Goal: Find specific page/section: Find specific page/section

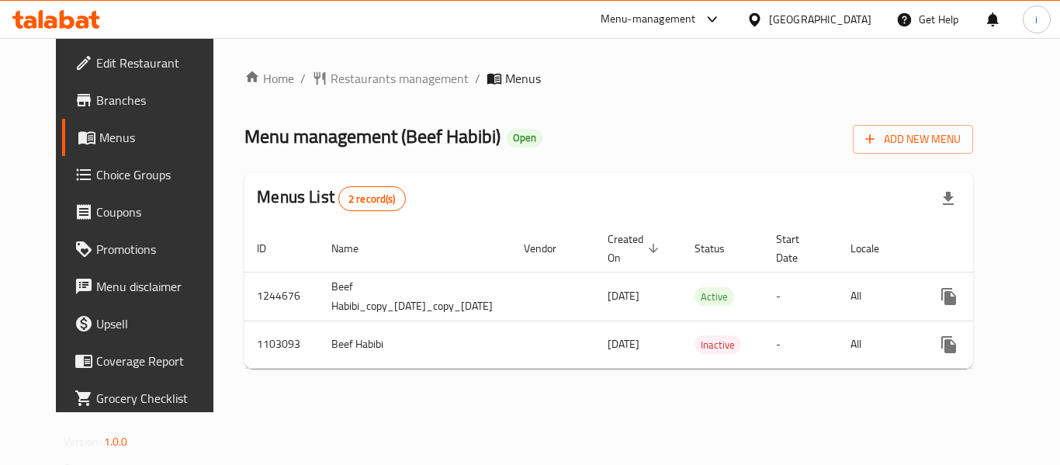
drag, startPoint x: 825, startPoint y: 24, endPoint x: 822, endPoint y: 38, distance: 14.3
click at [760, 23] on icon at bounding box center [754, 18] width 11 height 13
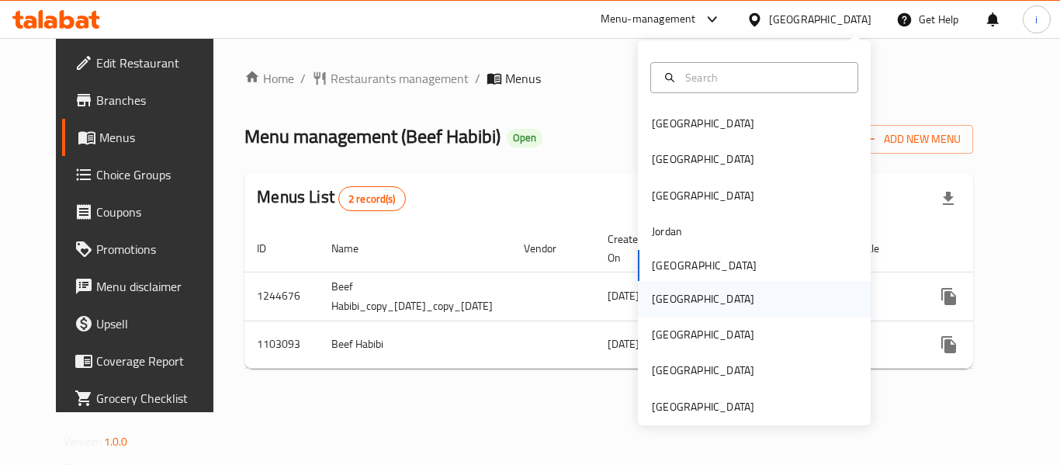
click at [695, 300] on div "[GEOGRAPHIC_DATA]" at bounding box center [754, 299] width 233 height 36
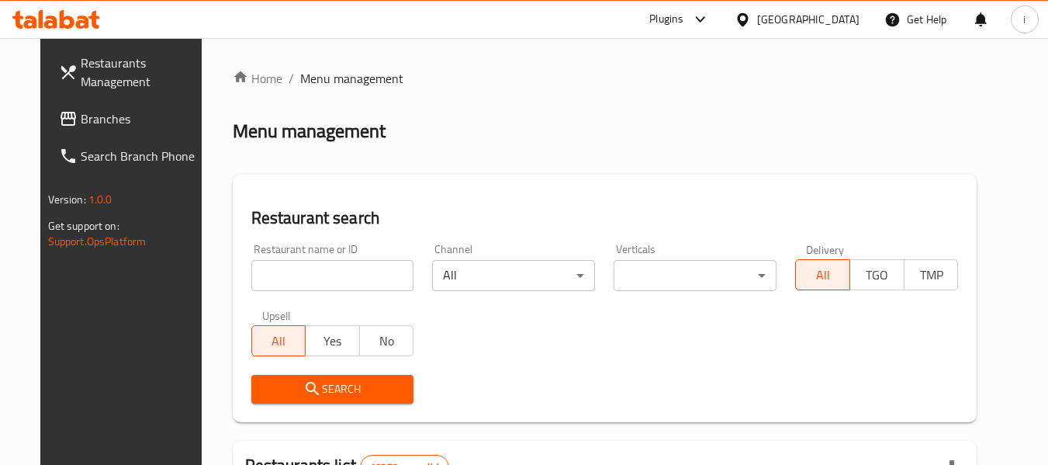
click at [839, 22] on div "[GEOGRAPHIC_DATA]" at bounding box center [808, 19] width 102 height 17
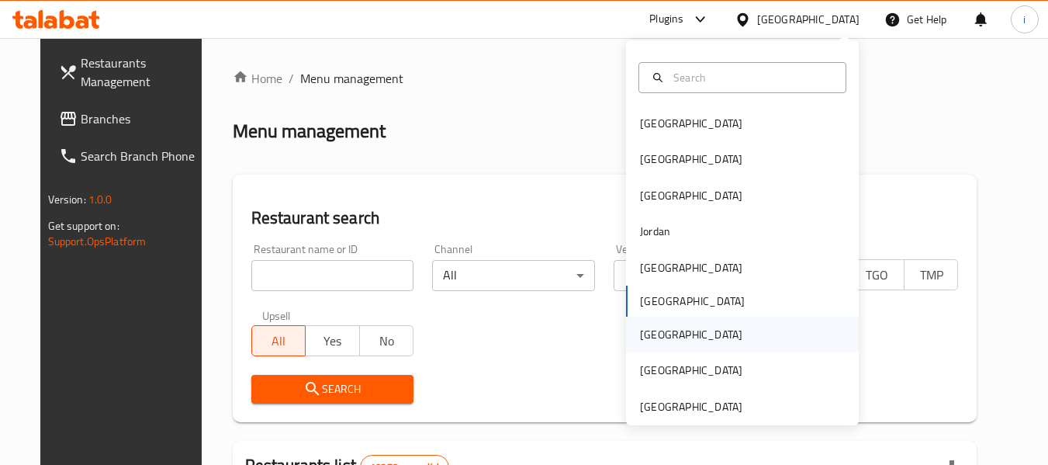
click at [654, 335] on div "[GEOGRAPHIC_DATA]" at bounding box center [691, 334] width 102 height 17
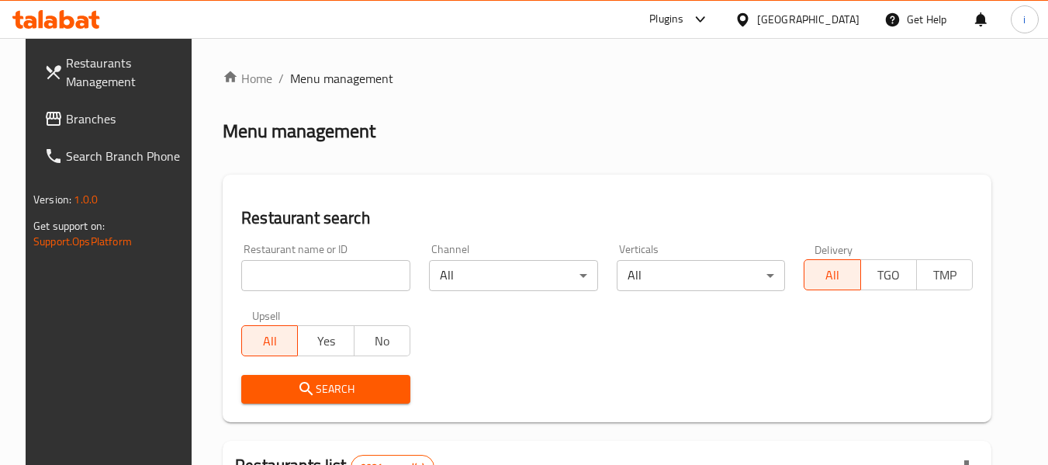
click at [66, 110] on span "Branches" at bounding box center [127, 118] width 123 height 19
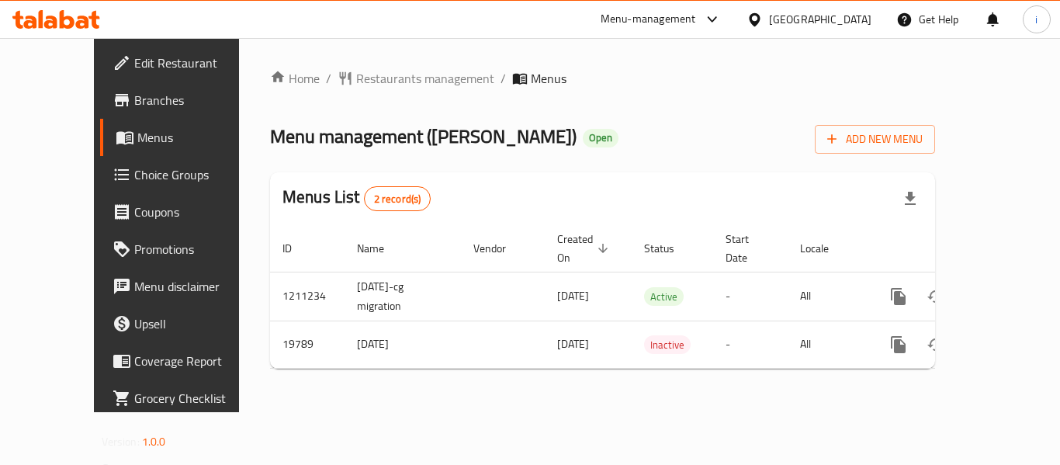
click at [844, 20] on div "[GEOGRAPHIC_DATA]" at bounding box center [820, 19] width 102 height 17
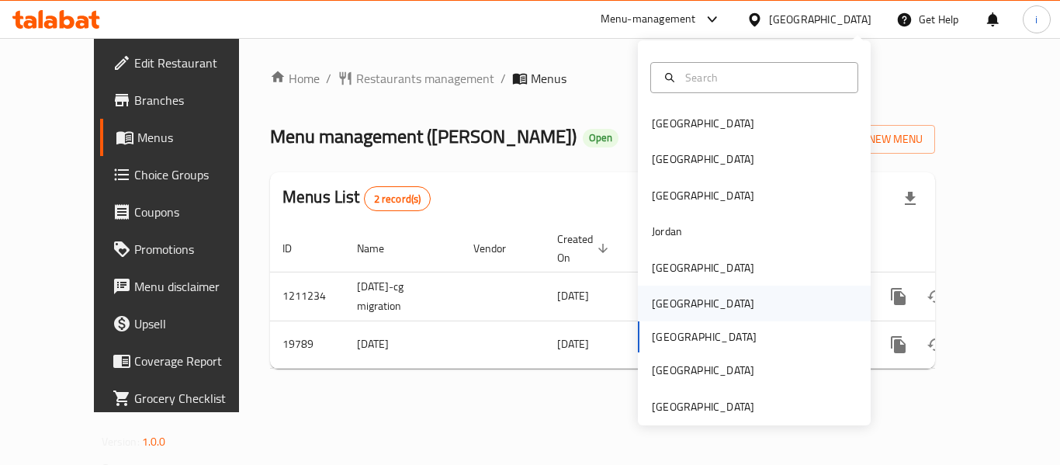
click at [662, 300] on div "[GEOGRAPHIC_DATA]" at bounding box center [703, 303] width 102 height 17
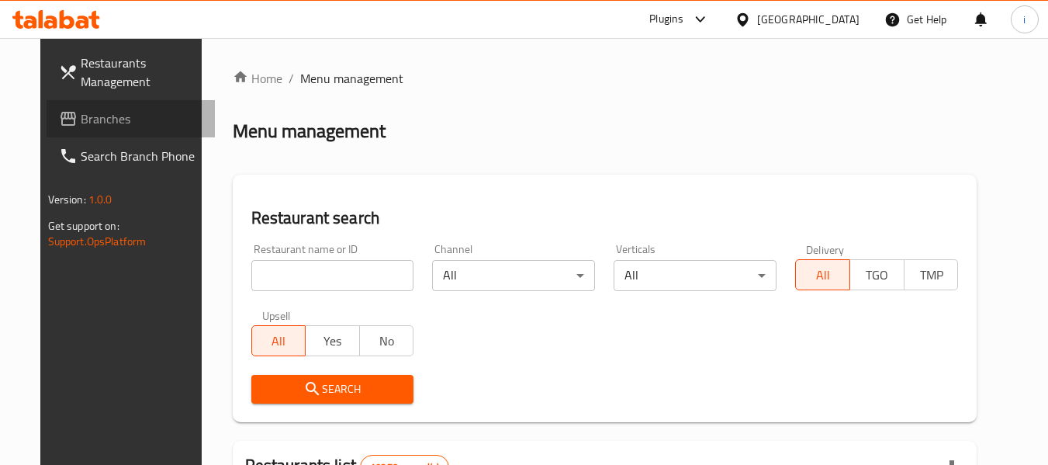
click at [123, 126] on span "Branches" at bounding box center [142, 118] width 123 height 19
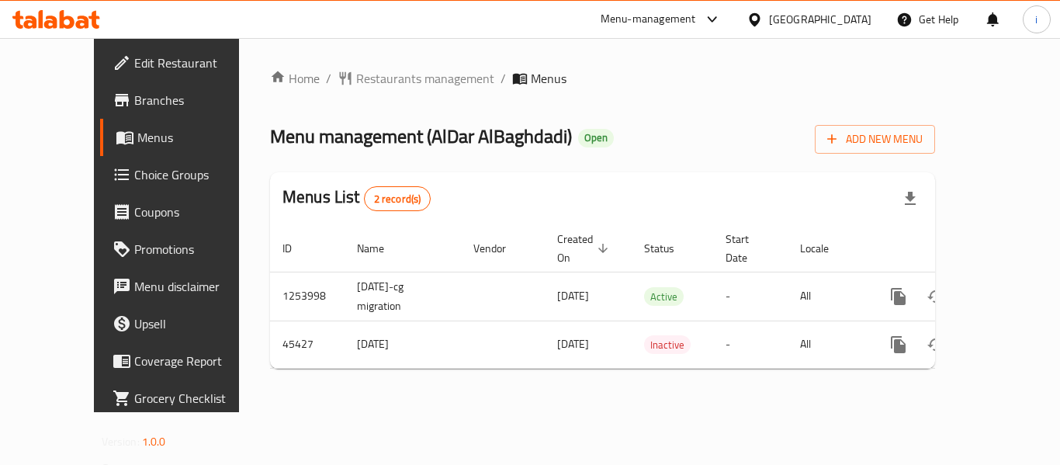
click at [769, 27] on div at bounding box center [757, 19] width 22 height 17
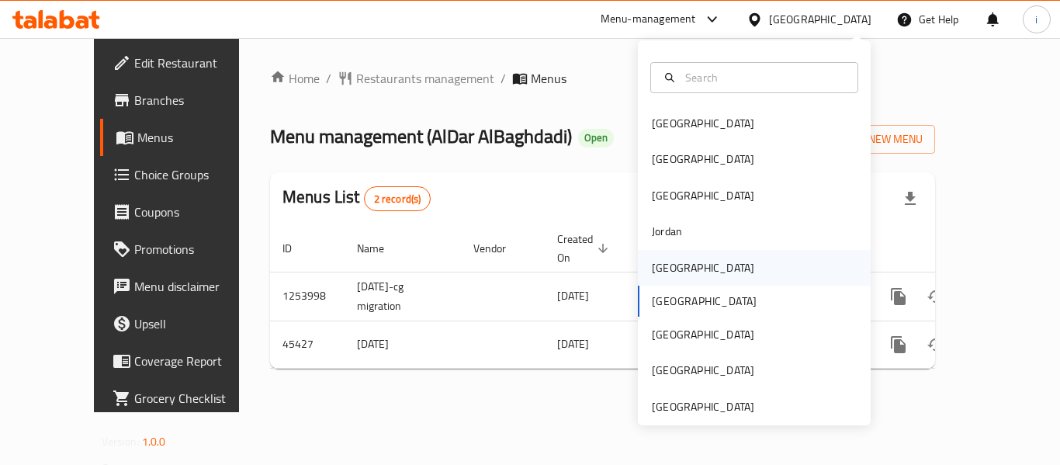
click at [670, 276] on div "[GEOGRAPHIC_DATA]" at bounding box center [703, 267] width 102 height 17
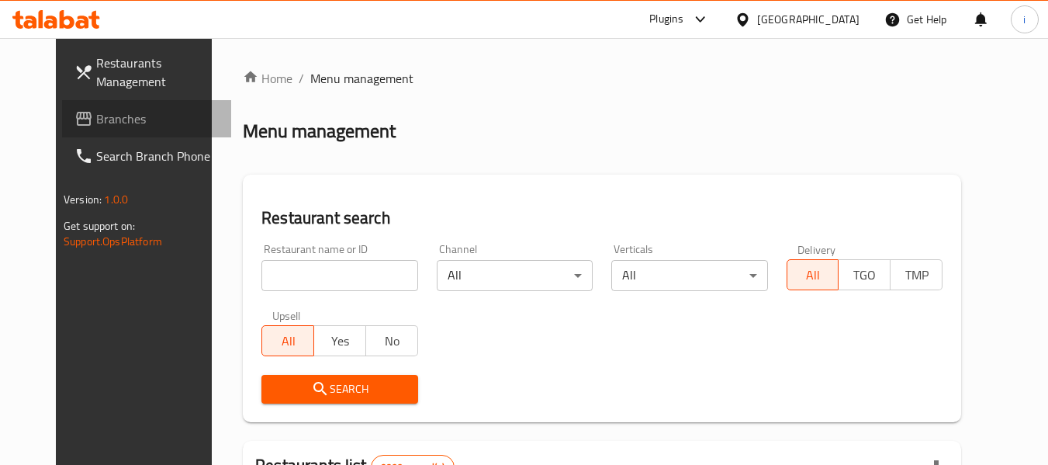
click at [96, 112] on span "Branches" at bounding box center [157, 118] width 123 height 19
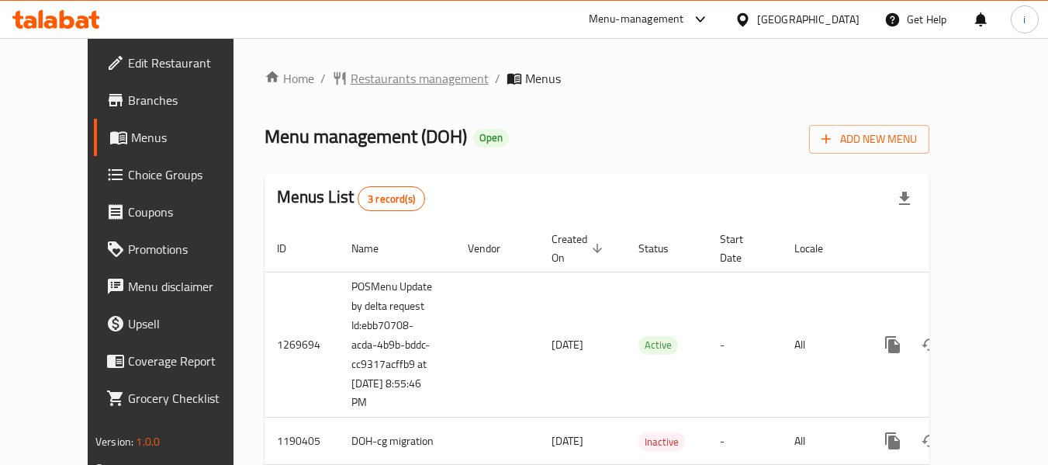
click at [352, 81] on span "Restaurants management" at bounding box center [420, 78] width 138 height 19
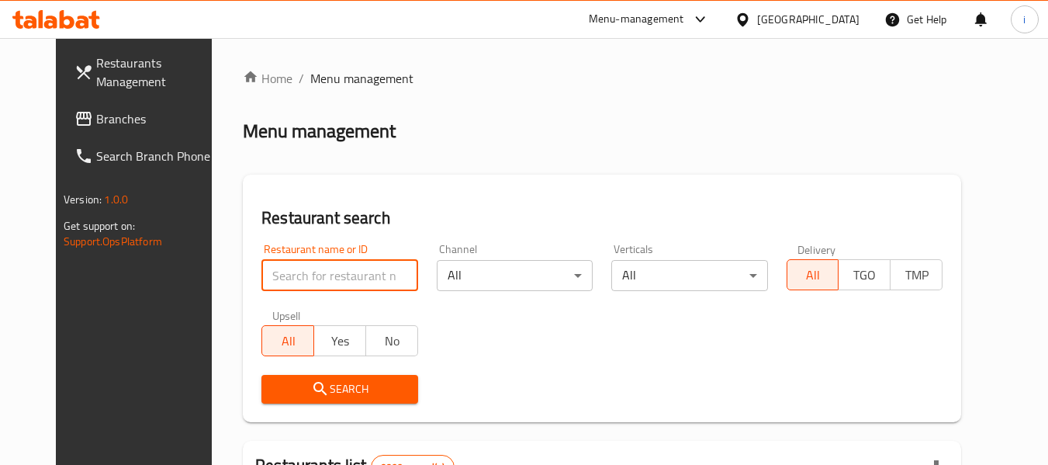
click at [329, 272] on input "search" at bounding box center [339, 275] width 156 height 31
paste input "26640"
type input "26640"
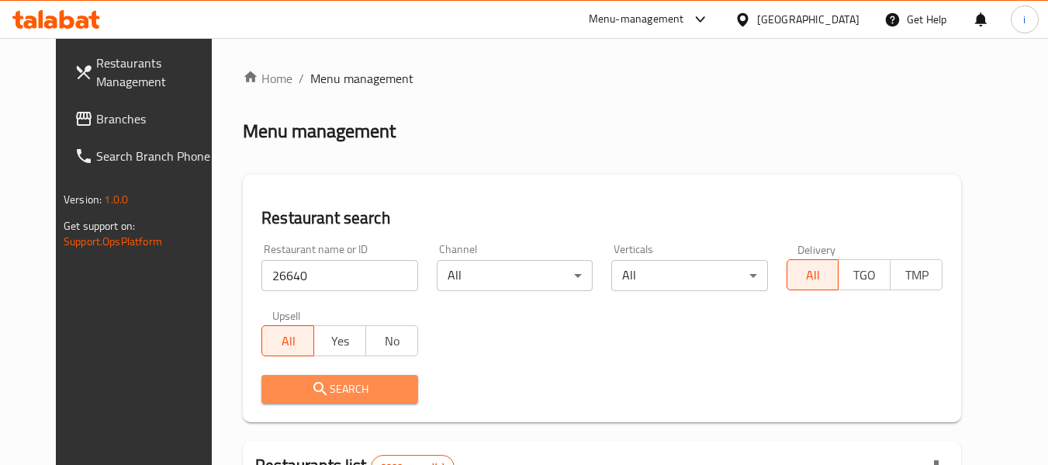
click at [311, 397] on icon "submit" at bounding box center [320, 388] width 19 height 19
drag, startPoint x: 303, startPoint y: 397, endPoint x: 307, endPoint y: 390, distance: 8.0
click at [303, 396] on div at bounding box center [524, 232] width 1048 height 465
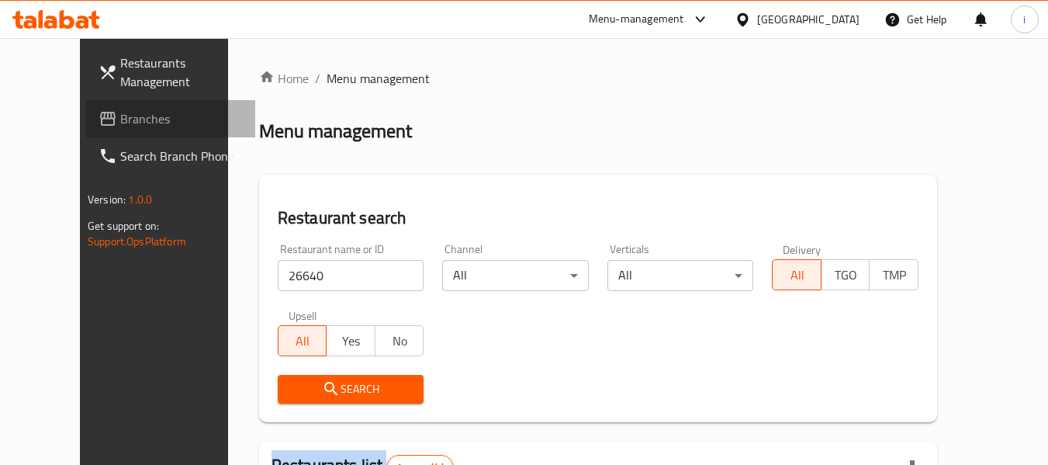
click at [120, 119] on span "Branches" at bounding box center [181, 118] width 123 height 19
